Goal: Task Accomplishment & Management: Use online tool/utility

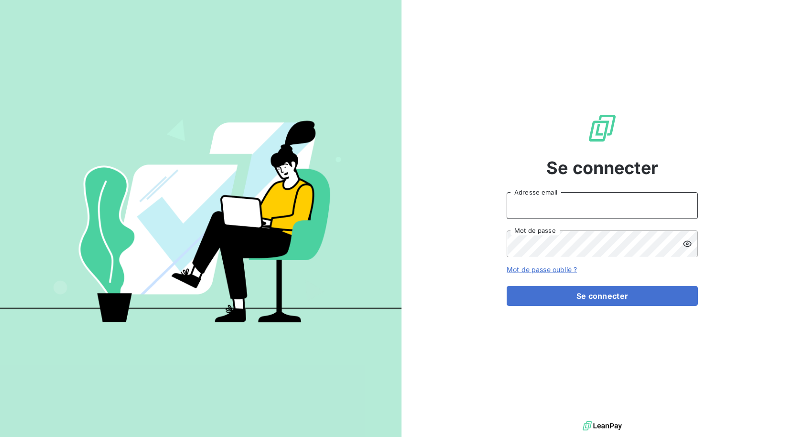
click at [538, 209] on input "Adresse email" at bounding box center [602, 205] width 191 height 27
type input "[PERSON_NAME][EMAIL_ADDRESS][DOMAIN_NAME]"
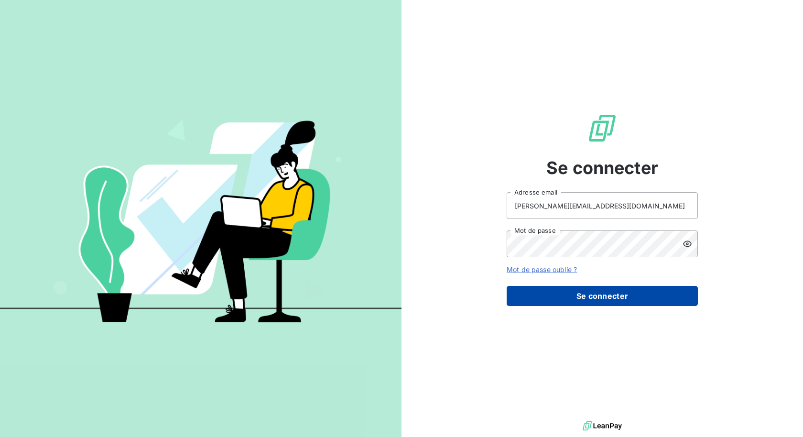
click at [590, 292] on button "Se connecter" at bounding box center [602, 296] width 191 height 20
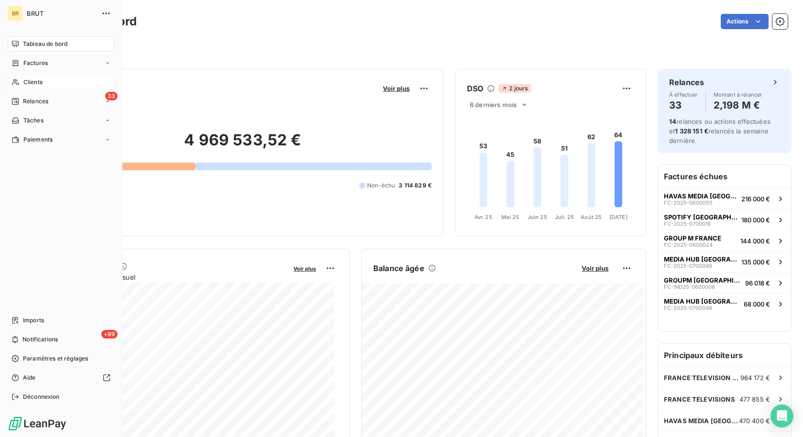
click at [17, 85] on icon at bounding box center [15, 82] width 8 height 8
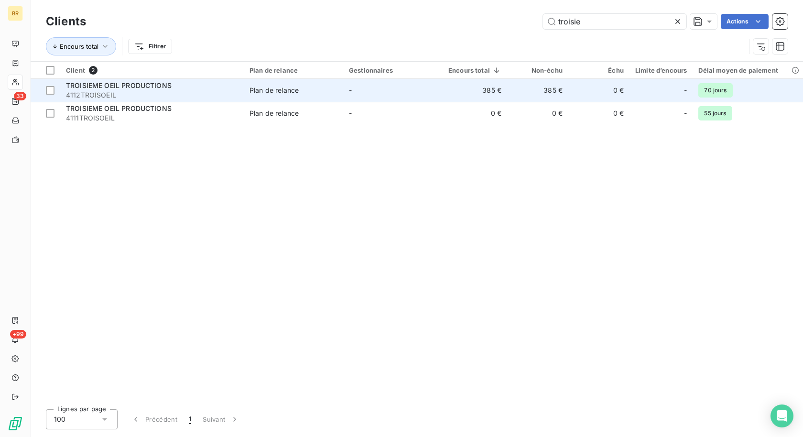
type input "troisie"
click at [387, 88] on td "-" at bounding box center [392, 90] width 99 height 23
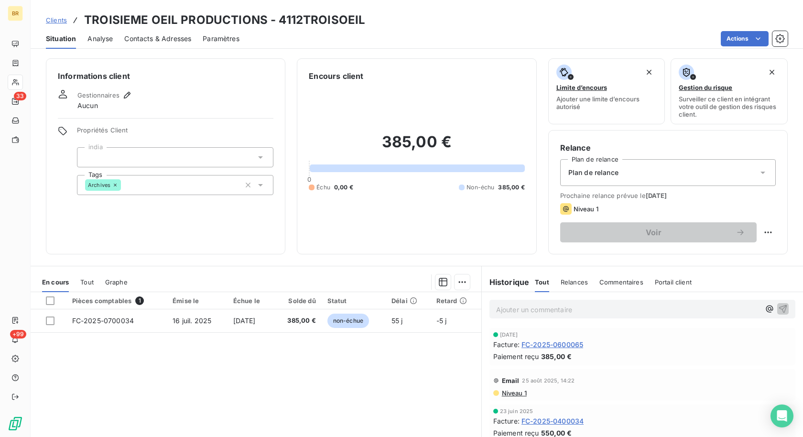
click at [539, 309] on p "Ajouter un commentaire ﻿" at bounding box center [628, 310] width 264 height 12
